Goal: Information Seeking & Learning: Learn about a topic

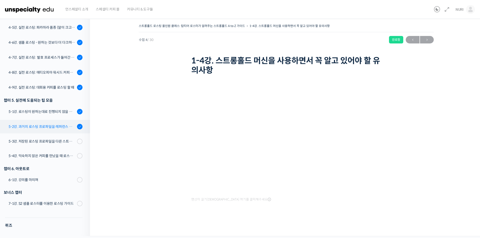
scroll to position [406, 0]
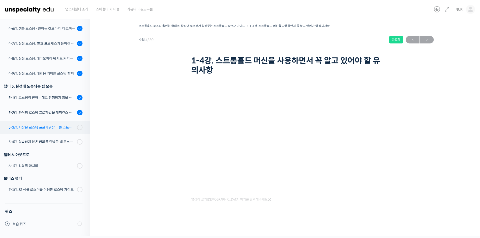
click at [52, 129] on div "5-3강. 저장된 로스팅 프로파일을 다른 스트롱홀드 로스팅 머신에서 적용할 경우에 보정하는 방법" at bounding box center [42, 128] width 67 height 6
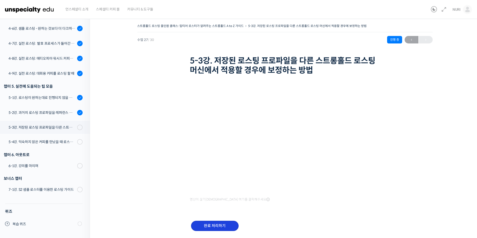
click at [222, 227] on input "완료 처리하기" at bounding box center [215, 226] width 48 height 10
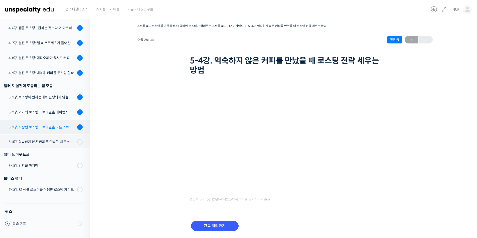
click at [62, 125] on div "5-3강. 저장된 로스팅 프로파일을 다른 스트롱홀드 로스팅 머신에서 적용할 경우에 보정하는 방법" at bounding box center [42, 128] width 67 height 6
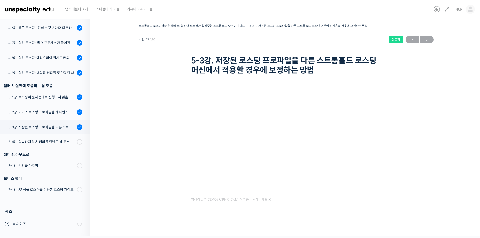
scroll to position [375, 0]
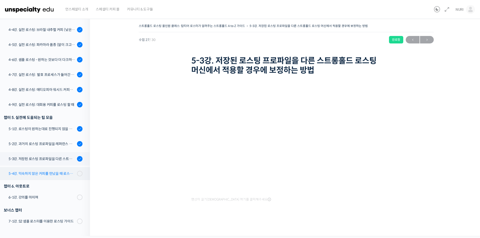
click at [55, 176] on div "5-4강. 익숙하지 않은 커피를 만났을 때 로스팅 전략 세우는 방법" at bounding box center [42, 174] width 67 height 6
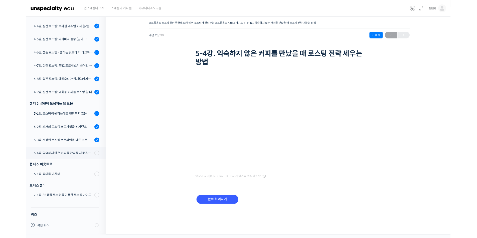
scroll to position [375, 0]
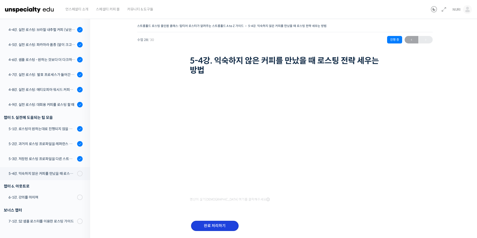
click at [220, 231] on input "완료 처리하기" at bounding box center [215, 226] width 48 height 10
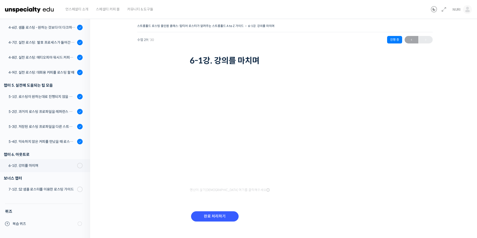
scroll to position [375, 0]
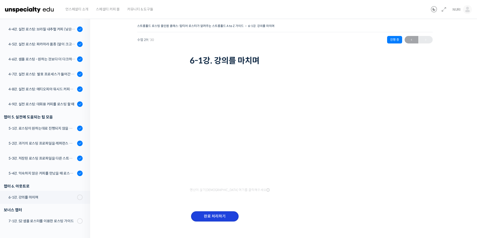
click at [226, 215] on input "완료 처리하기" at bounding box center [215, 217] width 48 height 10
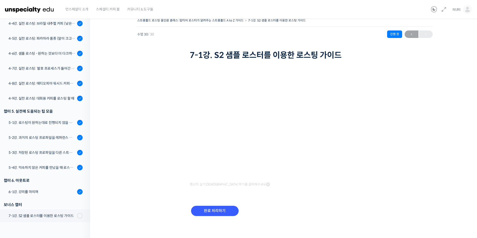
scroll to position [7, 0]
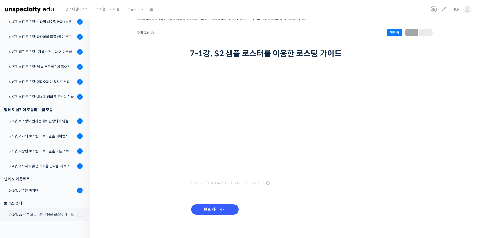
click at [437, 131] on div "스트롱홀드 로스팅 올인원 클래스: 탑티어 로스터가 알려주는 스트롱홀드 A to Z 가이드 7-1강. S2 샘플 로스터를 이용한 로스팅 가이드 …" at bounding box center [284, 122] width 339 height 213
click at [222, 210] on input "완료 처리하기" at bounding box center [215, 210] width 48 height 10
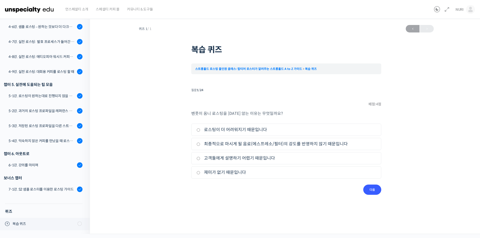
click at [198, 143] on input "최종적으로 마시게 될 음료(에스프레소/필터)의 강도를 반영하지 않기 때문입니다" at bounding box center [199, 144] width 4 height 3
radio input "true"
click at [372, 189] on input "다음" at bounding box center [372, 190] width 18 height 10
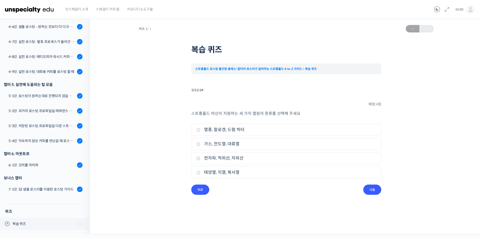
click at [198, 130] on input "열풍, 할로겐, 드럼 히터" at bounding box center [199, 130] width 4 height 3
radio input "true"
click at [374, 188] on input "다음" at bounding box center [372, 190] width 18 height 10
click at [201, 158] on label "1차 크랙" at bounding box center [287, 158] width 180 height 7
click at [200, 158] on input "1차 크랙" at bounding box center [199, 158] width 4 height 3
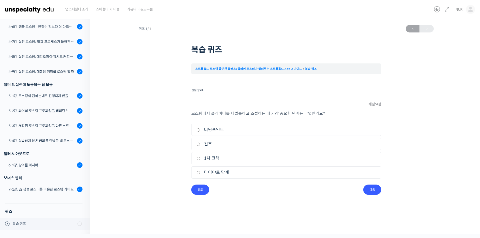
radio input "true"
click at [373, 188] on input "다음" at bounding box center [372, 190] width 18 height 10
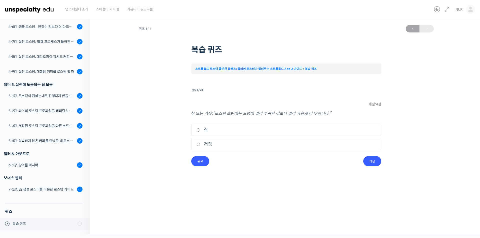
click at [194, 129] on li "1. 참" at bounding box center [286, 130] width 190 height 12
click at [199, 130] on input "참" at bounding box center [199, 130] width 4 height 3
radio input "true"
click at [373, 162] on input "다음" at bounding box center [372, 161] width 18 height 10
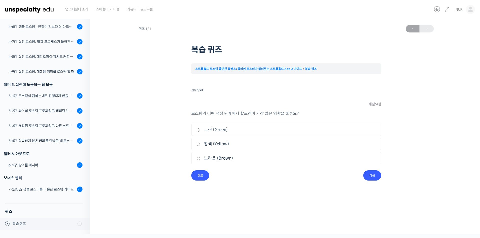
click at [198, 158] on input "브라운 (Brown)" at bounding box center [199, 158] width 4 height 3
radio input "true"
click at [374, 174] on input "다음" at bounding box center [372, 176] width 18 height 10
click at [198, 145] on input "열풍" at bounding box center [199, 144] width 4 height 3
radio input "true"
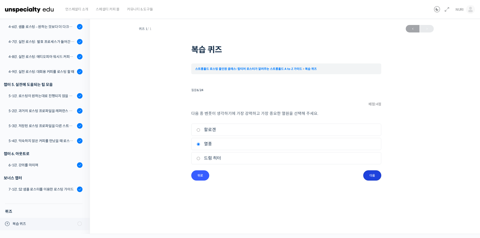
click at [371, 176] on input "다음" at bounding box center [372, 176] width 18 height 10
click at [193, 128] on li "1. 참" at bounding box center [286, 130] width 190 height 12
click at [198, 130] on input "참" at bounding box center [199, 130] width 4 height 3
radio input "true"
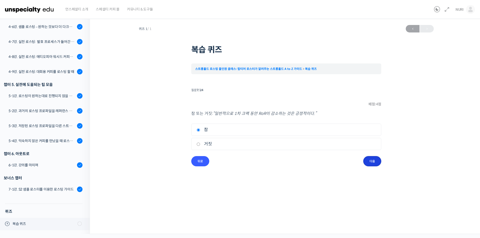
click at [374, 160] on input "다음" at bounding box center [372, 161] width 18 height 10
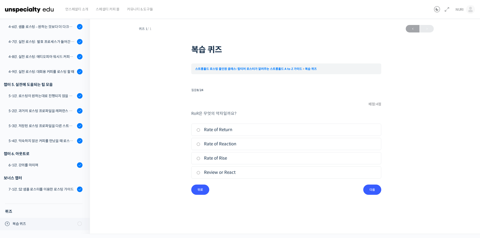
click at [203, 159] on label "Rate of Rise" at bounding box center [287, 158] width 180 height 7
click at [200, 159] on input "Rate of Rise" at bounding box center [199, 158] width 4 height 3
radio input "true"
click at [375, 190] on input "다음" at bounding box center [372, 190] width 18 height 10
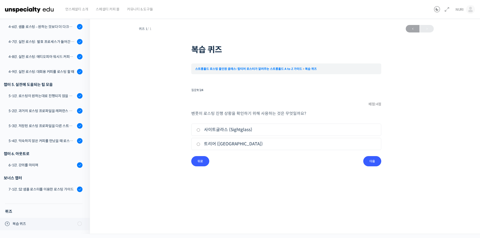
click at [195, 130] on li "1. 사이트글라스 (Sightglass)" at bounding box center [286, 130] width 190 height 12
click at [200, 133] on label "사이트글라스 (Sightglass)" at bounding box center [287, 130] width 180 height 7
click at [200, 132] on input "사이트글라스 (Sightglass)" at bounding box center [199, 130] width 4 height 3
radio input "true"
click at [374, 162] on input "다음" at bounding box center [372, 161] width 18 height 10
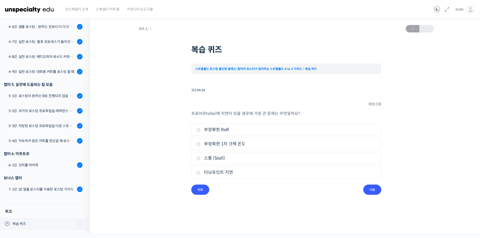
click at [205, 132] on label "부정확한 RoR" at bounding box center [287, 130] width 180 height 7
click at [200, 132] on input "부정확한 RoR" at bounding box center [199, 130] width 4 height 3
radio input "true"
click at [376, 189] on input "다음" at bounding box center [372, 190] width 18 height 10
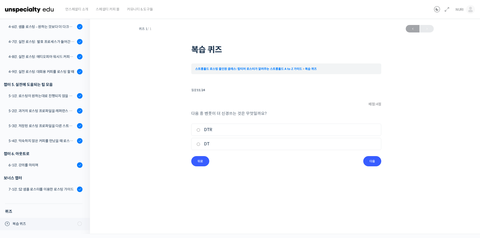
click at [198, 146] on input "DT" at bounding box center [199, 144] width 4 height 3
radio input "true"
click at [370, 163] on input "다음" at bounding box center [372, 161] width 18 height 10
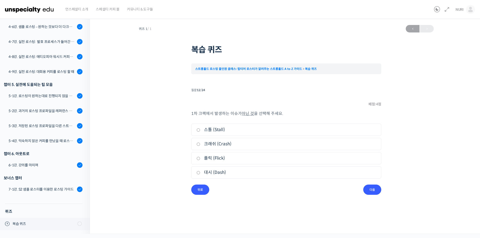
click at [224, 170] on label "대시 (Dash)" at bounding box center [287, 172] width 180 height 7
click at [200, 171] on input "대시 (Dash)" at bounding box center [199, 172] width 4 height 3
radio input "true"
click at [375, 191] on input "다음" at bounding box center [372, 190] width 18 height 10
click at [213, 143] on label "생두를 에이징" at bounding box center [287, 144] width 180 height 7
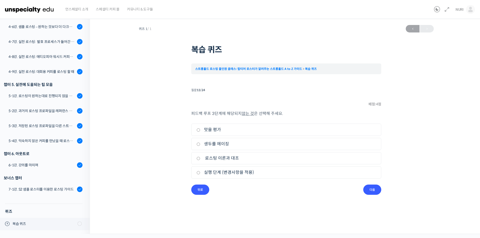
click at [200, 143] on input "생두를 에이징" at bounding box center [199, 144] width 4 height 3
radio input "true"
click at [372, 190] on input "다음" at bounding box center [372, 190] width 18 height 10
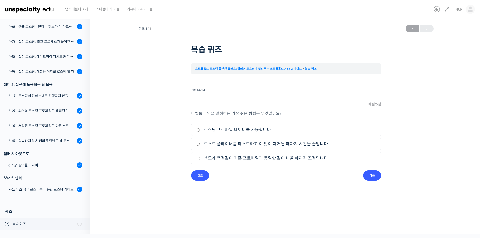
click at [278, 143] on label "로스트 플레이버를 테스트하고 이 맛이 제거될 때까지 시간을 줄입니다" at bounding box center [287, 144] width 180 height 7
click at [200, 143] on input "로스트 플레이버를 테스트하고 이 맛이 제거될 때까지 시간을 줄입니다" at bounding box center [199, 144] width 4 height 3
radio input "true"
click at [375, 176] on input "다음" at bounding box center [372, 176] width 18 height 10
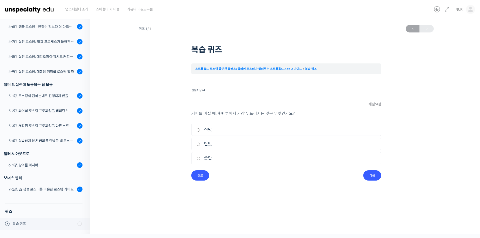
click at [241, 159] on label "쓴맛" at bounding box center [287, 158] width 180 height 7
click at [200, 159] on input "쓴맛" at bounding box center [199, 158] width 4 height 3
radio input "true"
click at [370, 177] on input "다음" at bounding box center [372, 176] width 18 height 10
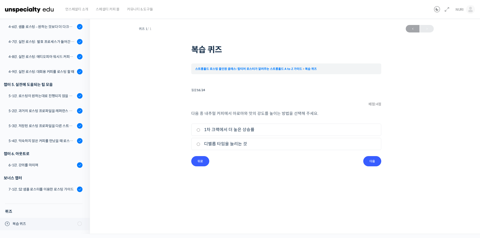
click at [234, 132] on label "1차 크랙에서 더 높은 상승률" at bounding box center [287, 130] width 180 height 7
click at [200, 132] on input "1차 크랙에서 더 높은 상승률" at bounding box center [199, 130] width 4 height 3
radio input "true"
click at [373, 163] on input "다음" at bounding box center [372, 161] width 18 height 10
click at [198, 162] on input "뒤로" at bounding box center [200, 161] width 18 height 10
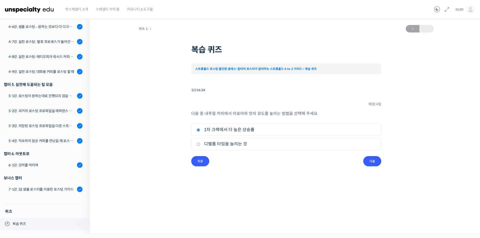
click at [225, 148] on li "2. 디벨롭 타임을 늘리는 것" at bounding box center [286, 144] width 190 height 12
click at [199, 144] on input "디벨롭 타임을 늘리는 것" at bounding box center [199, 144] width 4 height 3
radio input "true"
click at [373, 160] on input "다음" at bounding box center [372, 161] width 18 height 10
click at [220, 147] on label "거짓" at bounding box center [287, 144] width 180 height 7
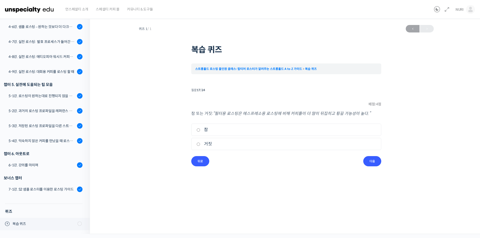
click at [200, 146] on input "거짓" at bounding box center [199, 144] width 4 height 3
radio input "true"
click at [371, 161] on input "다음" at bounding box center [372, 161] width 18 height 10
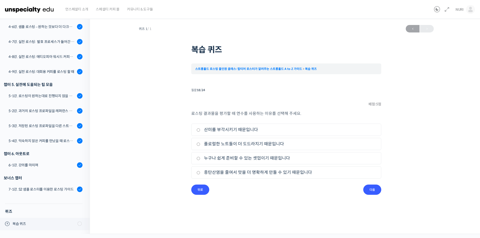
click at [222, 172] on label "중탄산염을 줄여서 맛을 더 명확하게 만들 수 있기 때문입니다" at bounding box center [287, 172] width 180 height 7
click at [200, 172] on input "중탄산염을 줄여서 맛을 더 명확하게 만들 수 있기 때문입니다" at bounding box center [199, 172] width 4 height 3
radio input "true"
click at [372, 189] on input "다음" at bounding box center [372, 190] width 18 height 10
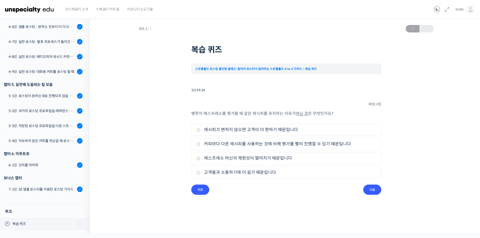
click at [259, 145] on label "커피마다 다른 레시피를 사용하는 것에 비해 평가를 빨리 진행할 수 있기 때문입니다" at bounding box center [287, 144] width 180 height 7
click at [200, 145] on input "커피마다 다른 레시피를 사용하는 것에 비해 평가를 빨리 진행할 수 있기 때문입니다" at bounding box center [199, 144] width 4 height 3
radio input "true"
click at [259, 145] on label "커피마다 다른 레시피를 사용하는 것에 비해 평가를 빨리 진행할 수 있기 때문입니다" at bounding box center [287, 144] width 180 height 7
click at [200, 145] on input "커피마다 다른 레시피를 사용하는 것에 비해 평가를 빨리 진행할 수 있기 때문입니다" at bounding box center [199, 144] width 4 height 3
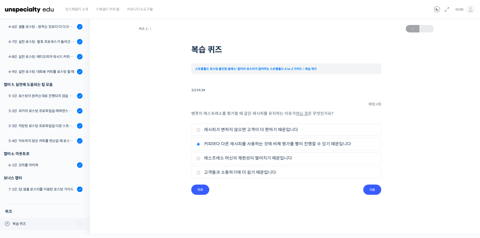
click at [247, 172] on label "고객들과 소통하기에 더 쉽기 때문입니다" at bounding box center [287, 172] width 180 height 7
click at [200, 172] on input "고객들과 소통하기에 더 쉽기 때문입니다" at bounding box center [199, 172] width 4 height 3
radio input "true"
click at [275, 157] on label "에스프레소 머신의 재현성이 떨어지기 때문입니다" at bounding box center [287, 158] width 180 height 7
click at [200, 157] on input "에스프레소 머신의 재현성이 떨어지기 때문입니다" at bounding box center [199, 158] width 4 height 3
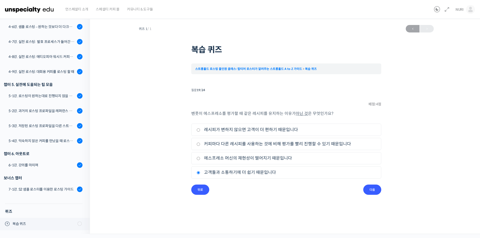
radio input "true"
click at [373, 190] on input "다음" at bounding box center [372, 190] width 18 height 10
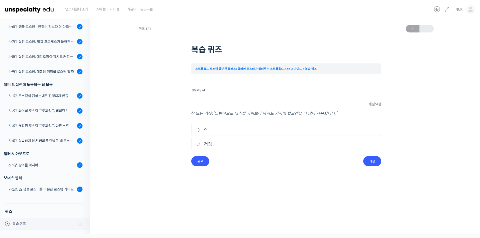
click at [213, 130] on label "참" at bounding box center [287, 130] width 180 height 7
click at [200, 130] on input "참" at bounding box center [199, 130] width 4 height 3
radio input "true"
click at [369, 165] on input "다음" at bounding box center [372, 161] width 18 height 10
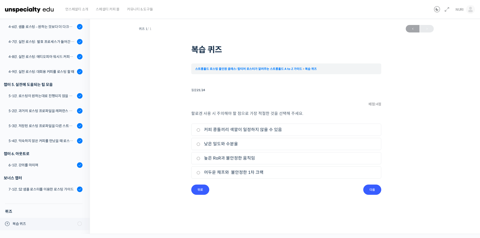
click at [211, 129] on label "커피 콩들끼리 색깔이 일정하지 않을 수 있음" at bounding box center [287, 130] width 180 height 7
click at [200, 129] on input "커피 콩들끼리 색깔이 일정하지 않을 수 있음" at bounding box center [199, 130] width 4 height 3
radio input "true"
click at [377, 192] on input "다음" at bounding box center [372, 190] width 18 height 10
click at [224, 161] on label "파나마, 코스타리카" at bounding box center [287, 158] width 180 height 7
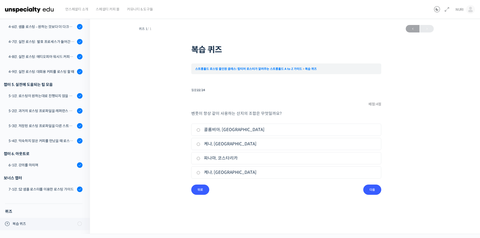
click at [200, 160] on input "파나마, 코스타리카" at bounding box center [199, 158] width 4 height 3
radio input "true"
click at [370, 190] on input "다음" at bounding box center [372, 190] width 18 height 10
click at [197, 132] on input "상승률을 높이고 디벨롭 타임을 줄인다." at bounding box center [199, 130] width 4 height 3
checkbox input "true"
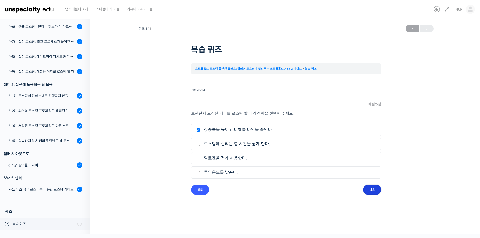
click at [372, 190] on input "다음" at bounding box center [372, 190] width 18 height 10
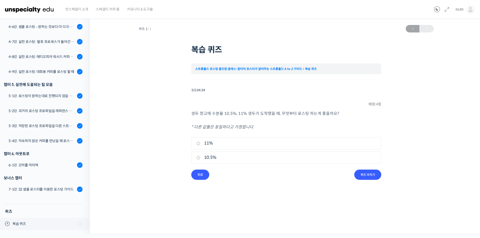
click at [231, 148] on li "1. 11%" at bounding box center [286, 143] width 190 height 12
click at [205, 143] on label "11%" at bounding box center [287, 143] width 180 height 7
click at [200, 143] on input "11%" at bounding box center [199, 143] width 4 height 3
radio input "true"
click at [369, 176] on input "퀴즈 마치기" at bounding box center [367, 175] width 27 height 10
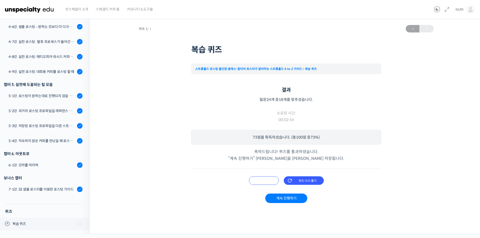
click at [265, 182] on input "오답 확인하기" at bounding box center [264, 181] width 30 height 9
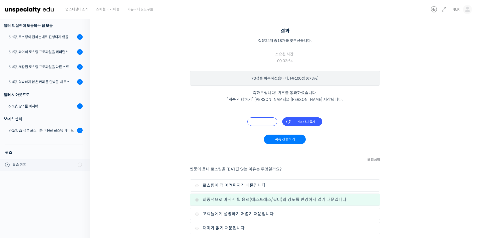
scroll to position [1, 0]
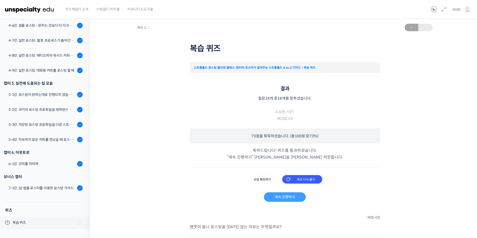
click at [282, 198] on link "계속 진행하기" at bounding box center [285, 198] width 42 height 10
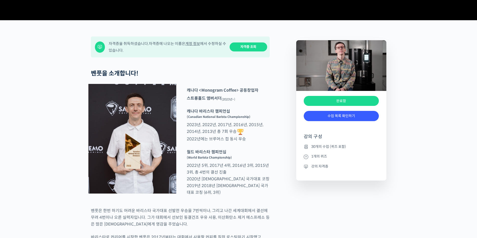
scroll to position [225, 0]
